Goal: Information Seeking & Learning: Learn about a topic

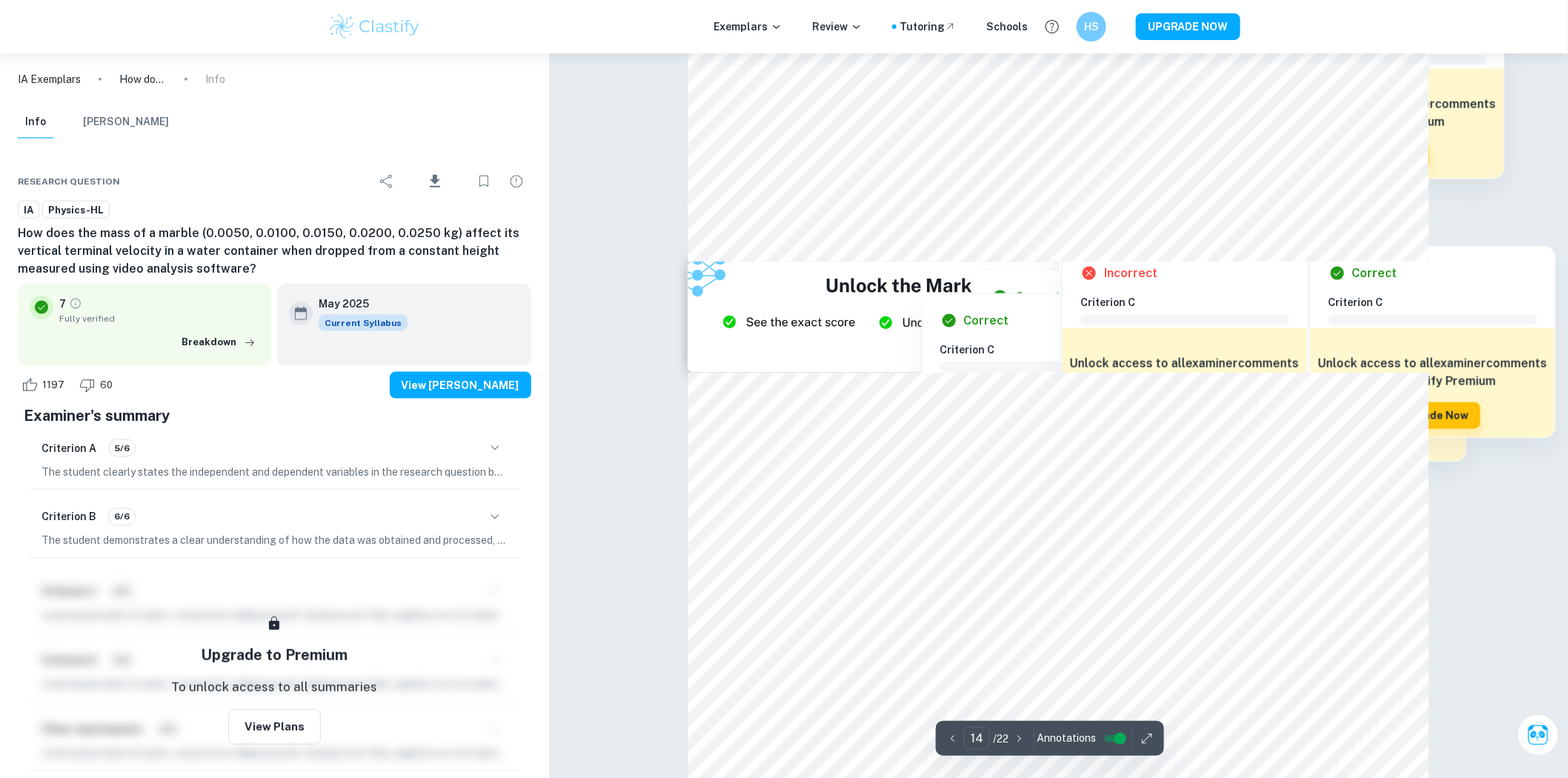
scroll to position [14670, 0]
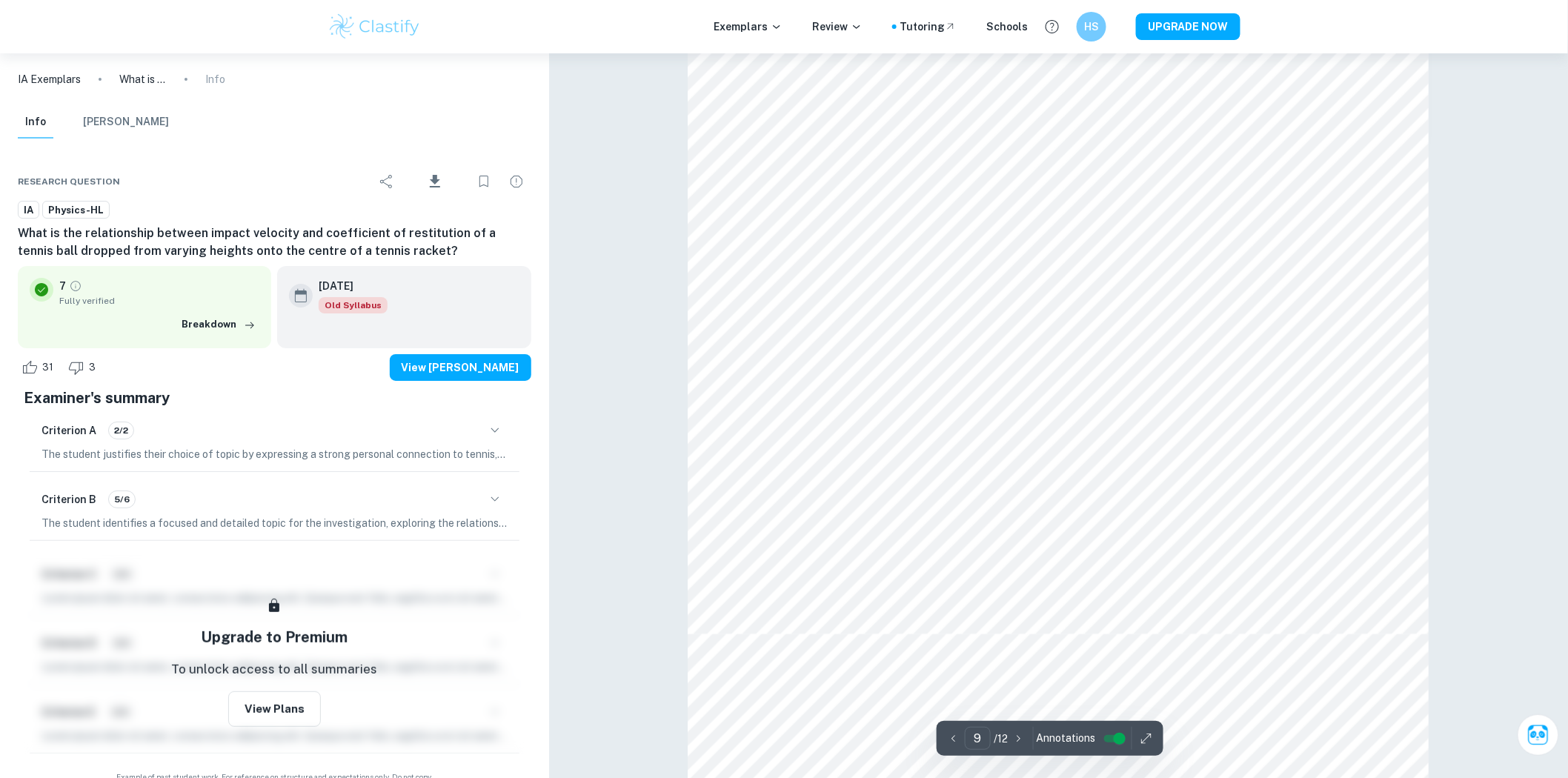
scroll to position [9499, 0]
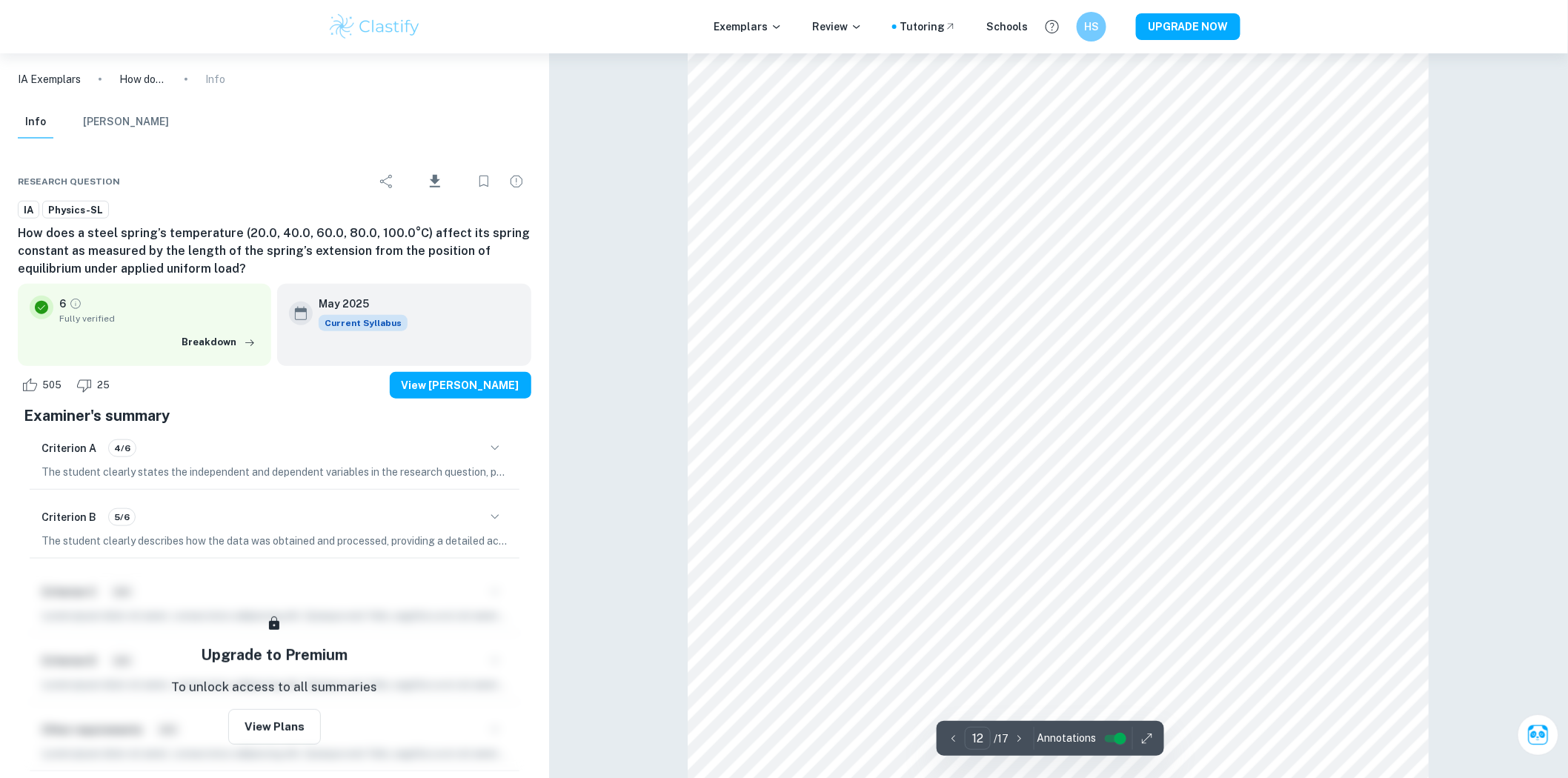
scroll to position [11993, 0]
